Goal: Transaction & Acquisition: Purchase product/service

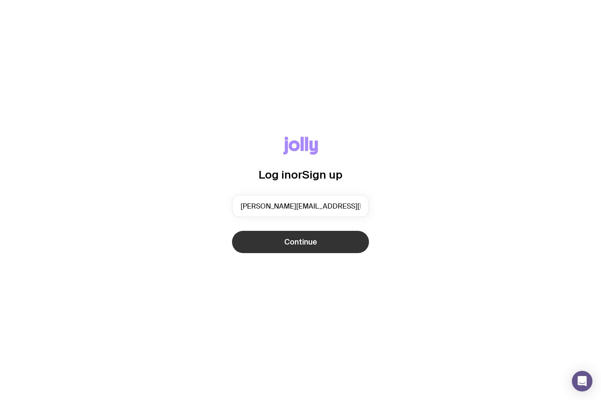
click at [340, 246] on button "Continue" at bounding box center [300, 242] width 137 height 22
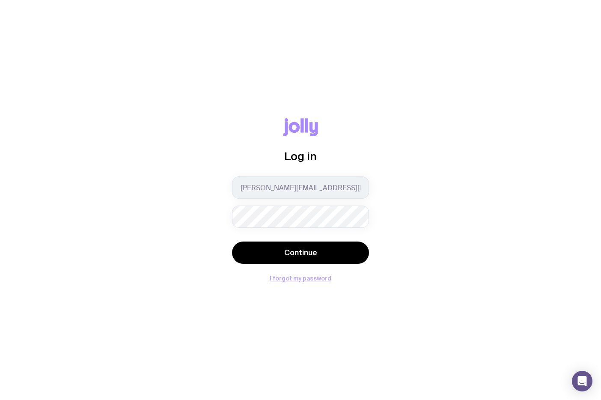
click at [322, 277] on button "I forgot my password" at bounding box center [301, 278] width 62 height 7
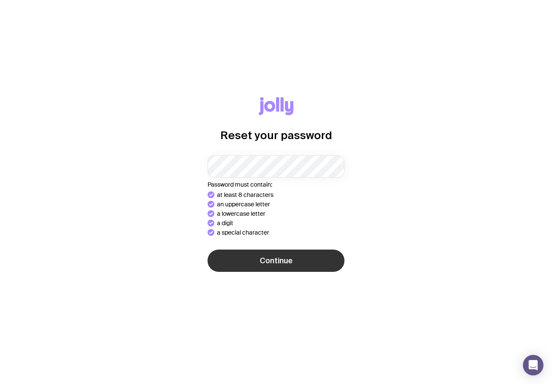
click at [315, 258] on button "Continue" at bounding box center [276, 261] width 137 height 22
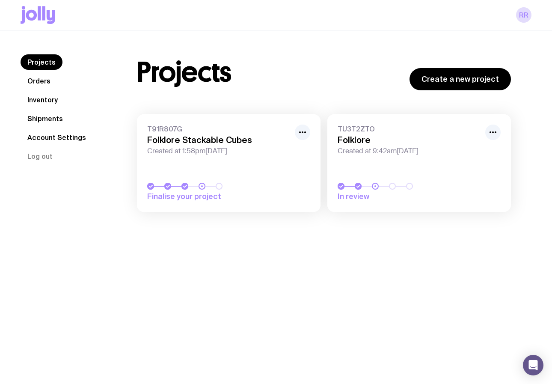
click at [230, 164] on link "T91R807G Folklore Stackable Cubes Created at 1:58pm[DATE] Finalise your project" at bounding box center [229, 163] width 184 height 98
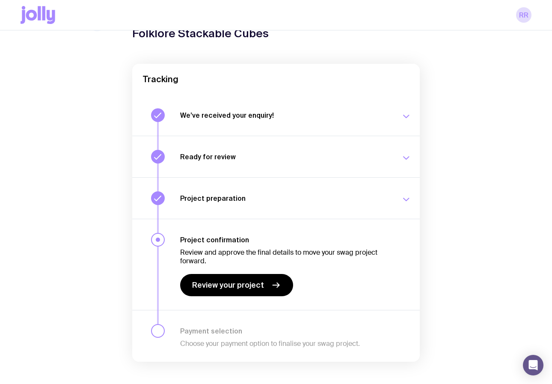
scroll to position [61, 0]
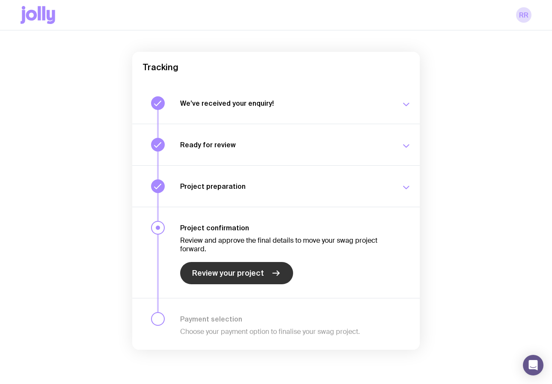
click at [245, 270] on span "Review your project" at bounding box center [228, 273] width 72 height 10
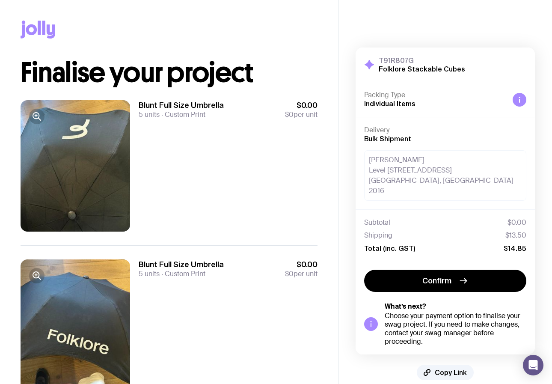
scroll to position [197, 0]
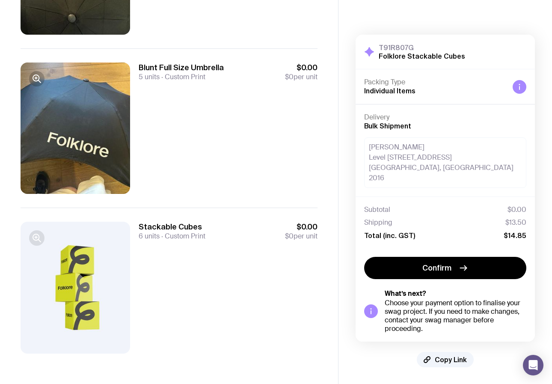
click at [37, 235] on icon "button" at bounding box center [37, 238] width 10 height 10
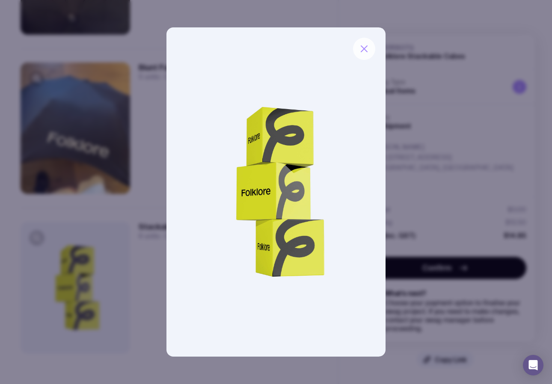
click at [367, 48] on icon "button" at bounding box center [364, 49] width 10 height 10
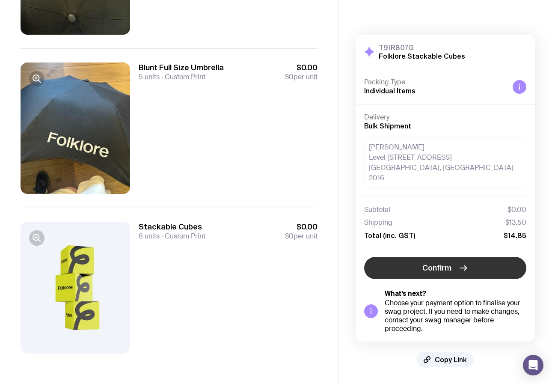
click at [458, 268] on icon "button" at bounding box center [463, 268] width 10 height 10
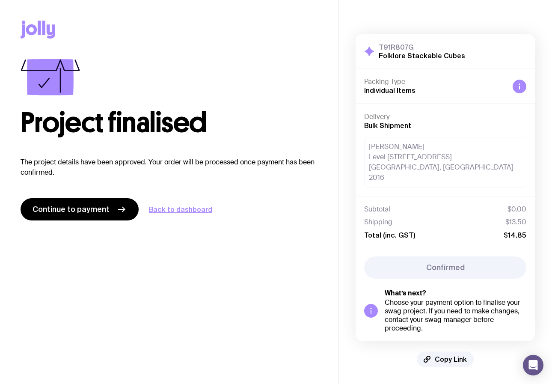
scroll to position [0, 0]
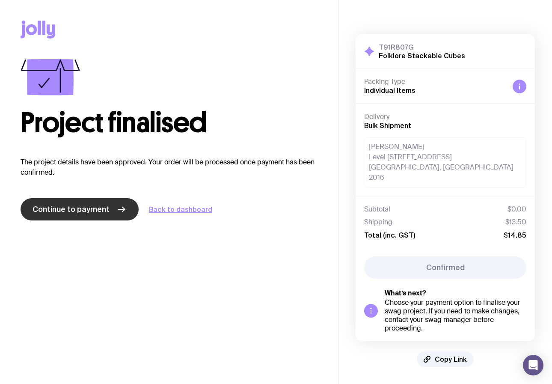
click at [112, 209] on link "Continue to payment" at bounding box center [80, 209] width 118 height 22
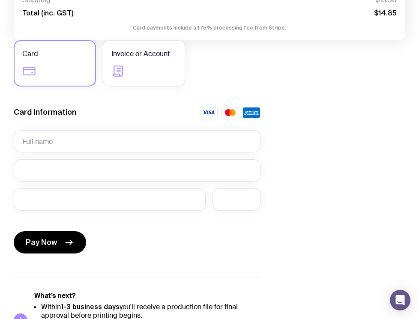
scroll to position [160, 0]
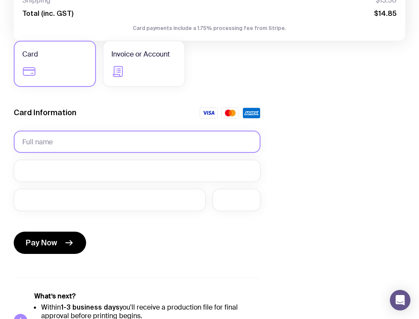
click at [77, 146] on input "text" at bounding box center [137, 142] width 247 height 22
type input "[PERSON_NAME]"
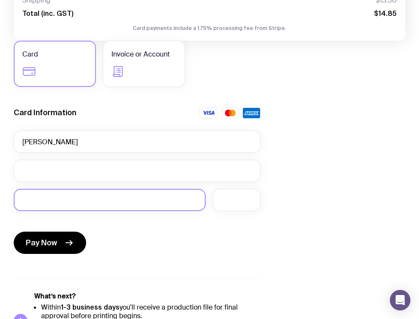
click at [26, 196] on iframe at bounding box center [109, 200] width 175 height 8
click at [199, 244] on div "Pay Now" at bounding box center [137, 237] width 247 height 39
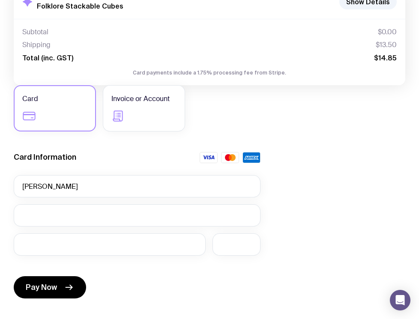
scroll to position [123, 0]
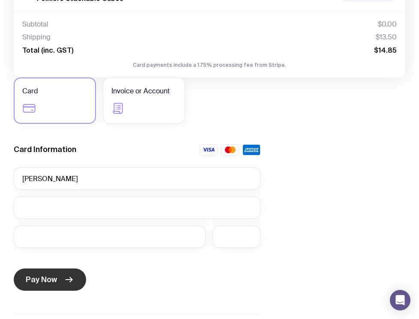
click at [41, 283] on span "Pay Now" at bounding box center [41, 279] width 31 height 10
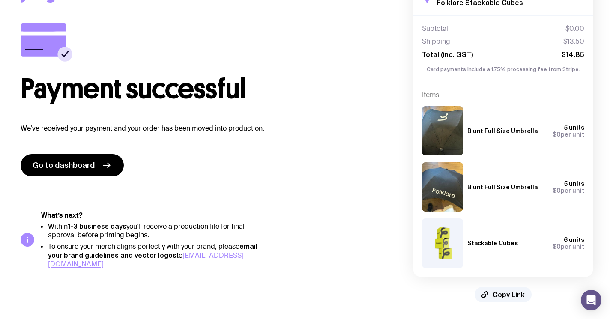
scroll to position [0, 0]
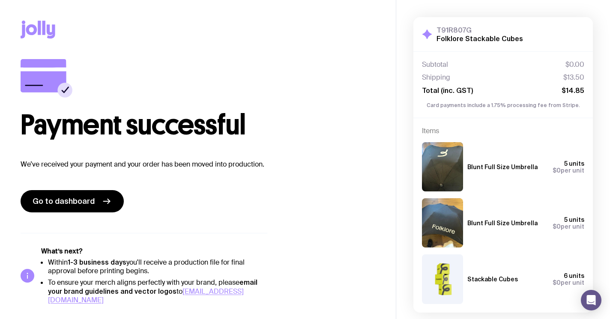
click at [273, 120] on h1 "Payment successful" at bounding box center [198, 124] width 354 height 27
click at [32, 30] on icon at bounding box center [38, 30] width 35 height 18
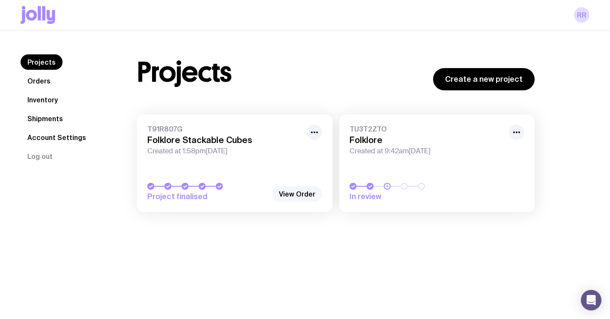
click at [308, 195] on link "View Order" at bounding box center [297, 193] width 50 height 15
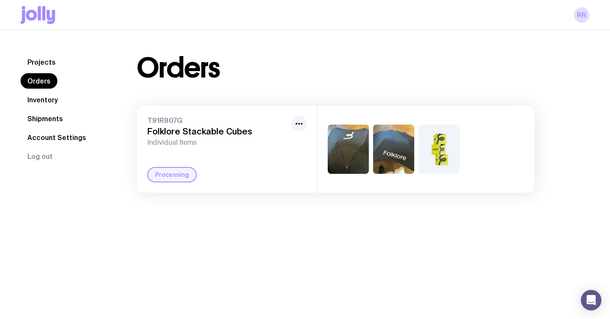
click at [263, 155] on div "T91R807G Folklore Stackable Cubes Individual Items Processing" at bounding box center [227, 149] width 180 height 87
click at [298, 118] on button "button" at bounding box center [298, 123] width 15 height 15
click at [266, 53] on div "Projects Orders Inventory Shipments Account Settings Log out Projects Orders In…" at bounding box center [305, 123] width 610 height 186
click at [55, 122] on link "Shipments" at bounding box center [45, 118] width 49 height 15
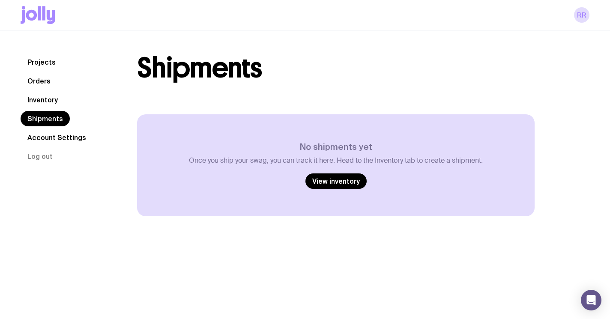
click at [54, 137] on link "Account Settings" at bounding box center [57, 137] width 72 height 15
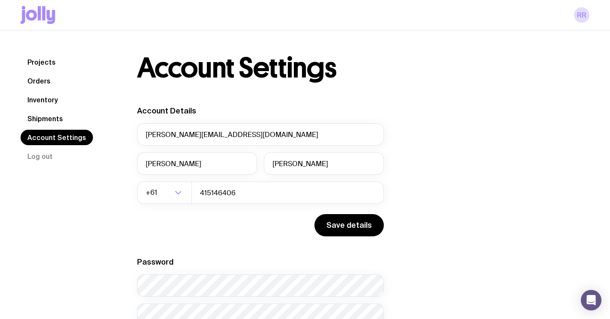
click at [50, 91] on nav "Projects Orders Inventory Shipments Account Settings Log out" at bounding box center [69, 109] width 96 height 110
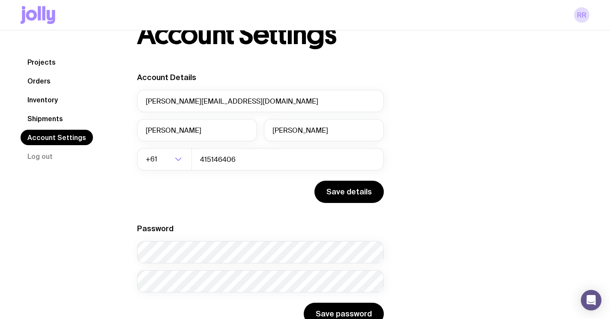
scroll to position [63, 0]
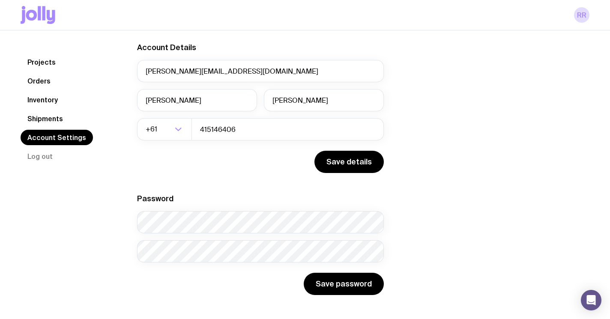
click at [48, 63] on link "Projects" at bounding box center [42, 61] width 42 height 15
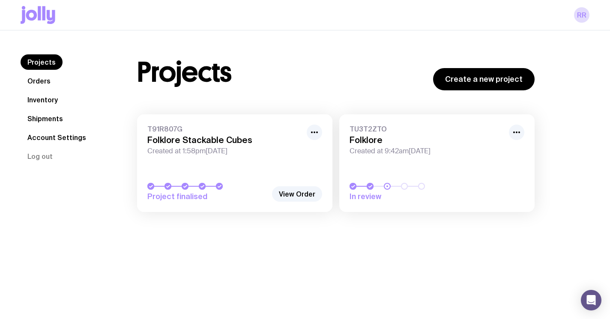
click at [44, 81] on link "Orders" at bounding box center [39, 80] width 37 height 15
